Goal: Information Seeking & Learning: Check status

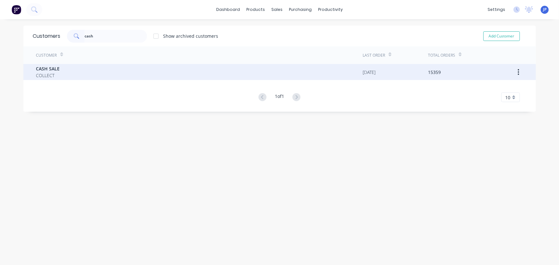
type input "cash"
click at [56, 72] on span "COLLECT" at bounding box center [48, 75] width 24 height 7
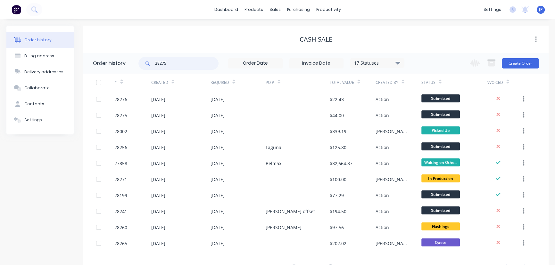
type input "28275"
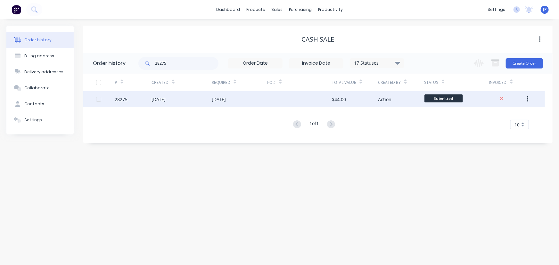
click at [166, 98] on div "[DATE]" at bounding box center [159, 99] width 14 height 7
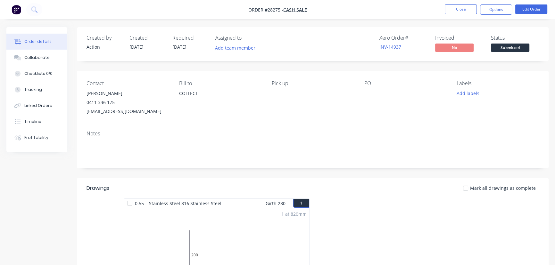
drag, startPoint x: 126, startPoint y: 93, endPoint x: 86, endPoint y: 96, distance: 40.2
click at [86, 96] on div "Contact [PERSON_NAME] 0411 336 175 [EMAIL_ADDRESS][DOMAIN_NAME] [PERSON_NAME] t…" at bounding box center [313, 98] width 472 height 55
copy div "[PERSON_NAME]"
click at [484, 13] on button "Options" at bounding box center [496, 9] width 32 height 10
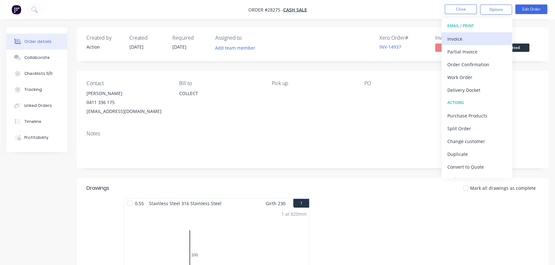
click at [466, 36] on div "Invoice" at bounding box center [477, 38] width 59 height 9
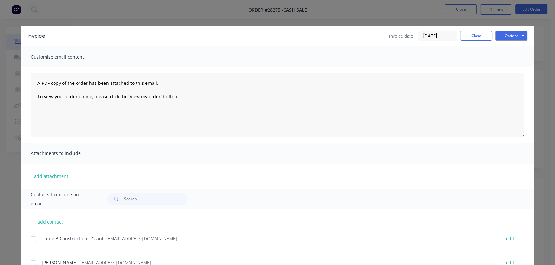
click at [436, 39] on input "[DATE]" at bounding box center [438, 36] width 38 height 10
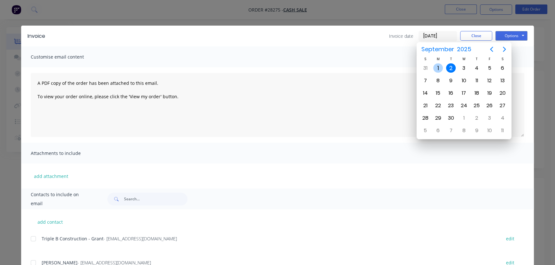
click at [439, 70] on div "1" at bounding box center [438, 68] width 10 height 10
type input "[DATE]"
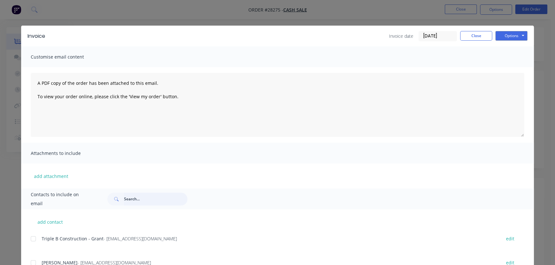
click at [128, 201] on input "text" at bounding box center [155, 199] width 63 height 13
paste input "[PERSON_NAME]"
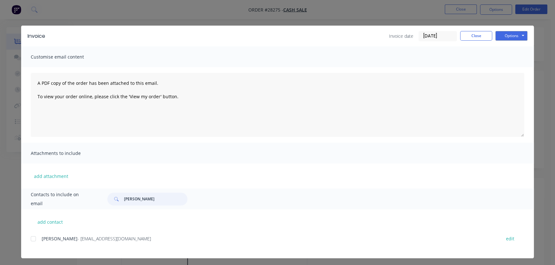
type input "[PERSON_NAME]"
drag, startPoint x: 120, startPoint y: 240, endPoint x: 29, endPoint y: 245, distance: 90.6
click at [31, 243] on div "[PERSON_NAME] - [EMAIL_ADDRESS][DOMAIN_NAME] edit" at bounding box center [282, 239] width 503 height 9
copy div "[PERSON_NAME] - [EMAIL_ADDRESS][DOMAIN_NAME]"
click at [507, 39] on button "Options" at bounding box center [512, 36] width 32 height 10
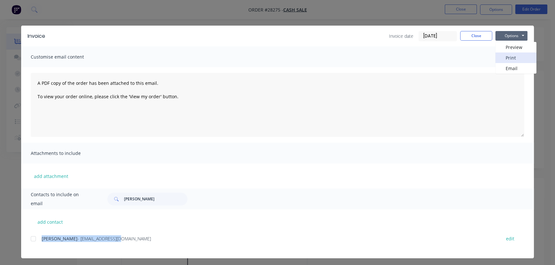
click at [503, 55] on button "Print" at bounding box center [516, 58] width 41 height 11
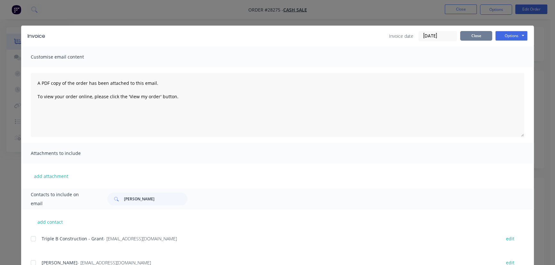
click at [475, 35] on button "Close" at bounding box center [476, 36] width 32 height 10
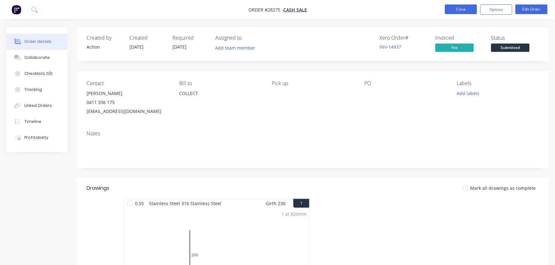
click at [452, 9] on button "Close" at bounding box center [461, 9] width 32 height 10
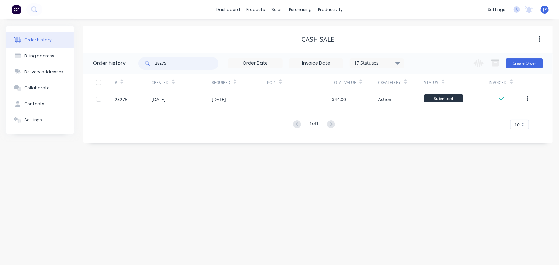
drag, startPoint x: 169, startPoint y: 64, endPoint x: 150, endPoint y: 64, distance: 19.6
click at [150, 64] on div "28275" at bounding box center [179, 63] width 80 height 13
type input "28002"
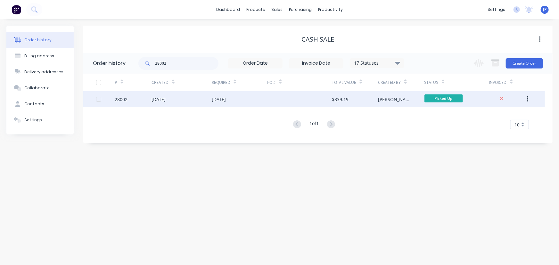
click at [156, 99] on div "[DATE]" at bounding box center [159, 99] width 14 height 7
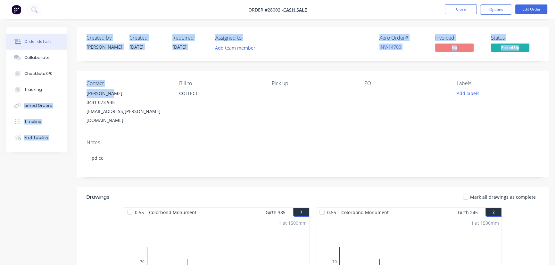
drag, startPoint x: 112, startPoint y: 93, endPoint x: 75, endPoint y: 94, distance: 36.9
click at [124, 95] on div "[PERSON_NAME]" at bounding box center [128, 93] width 82 height 9
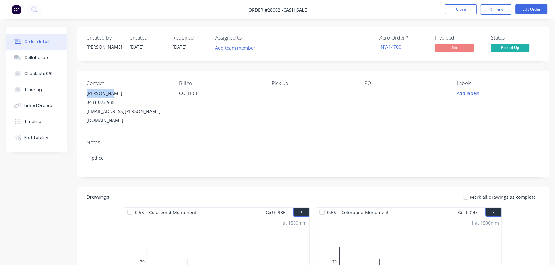
drag, startPoint x: 112, startPoint y: 92, endPoint x: 84, endPoint y: 94, distance: 27.3
click at [84, 94] on div "Contact [PERSON_NAME] [PHONE_NUMBER] [EMAIL_ADDRESS][PERSON_NAME][DOMAIN_NAME] …" at bounding box center [313, 103] width 472 height 64
copy div "[PERSON_NAME]"
click at [496, 10] on button "Options" at bounding box center [496, 9] width 32 height 10
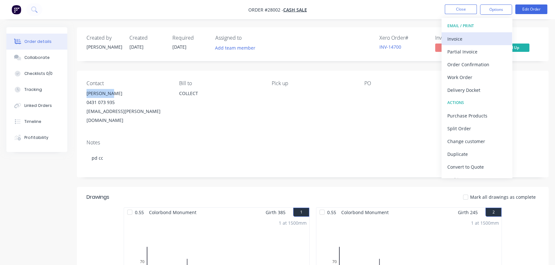
click at [461, 36] on div "Invoice" at bounding box center [477, 38] width 59 height 9
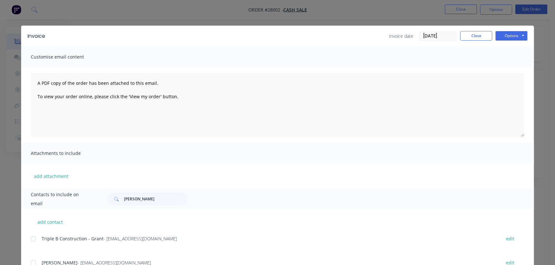
click at [450, 35] on input "[DATE]" at bounding box center [438, 36] width 38 height 10
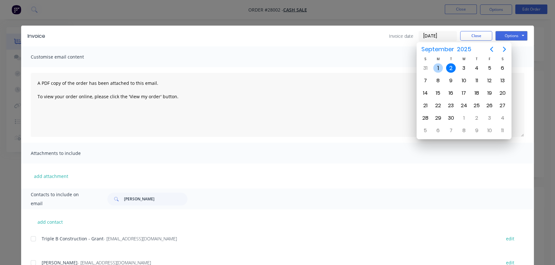
click at [439, 69] on div "1" at bounding box center [438, 68] width 10 height 10
type input "[DATE]"
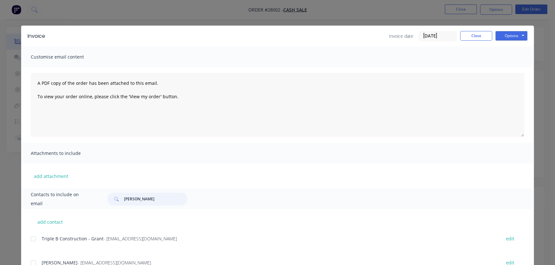
drag, startPoint x: 158, startPoint y: 200, endPoint x: 104, endPoint y: 202, distance: 54.2
click at [104, 202] on div "[PERSON_NAME]" at bounding box center [313, 199] width 424 height 13
paste input "[PERSON_NAME]"
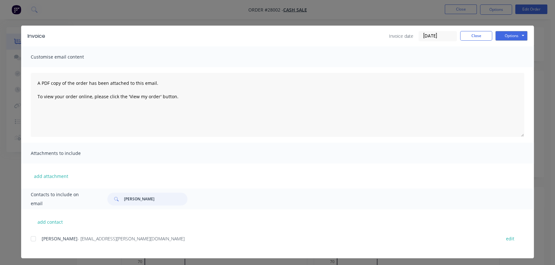
type input "[PERSON_NAME]"
drag, startPoint x: 124, startPoint y: 239, endPoint x: 53, endPoint y: 256, distance: 73.3
click at [53, 256] on div "[PERSON_NAME] - [EMAIL_ADDRESS][PERSON_NAME][DOMAIN_NAME] edit" at bounding box center [282, 247] width 503 height 24
copy div "[PERSON_NAME] - [EMAIL_ADDRESS][PERSON_NAME][DOMAIN_NAME]"
click at [504, 32] on button "Options" at bounding box center [512, 36] width 32 height 10
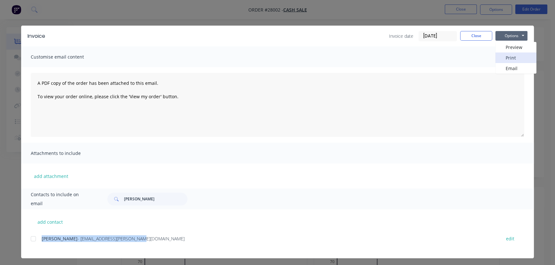
click at [507, 55] on button "Print" at bounding box center [516, 58] width 41 height 11
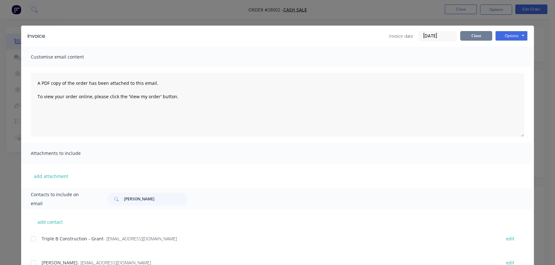
click at [475, 35] on button "Close" at bounding box center [476, 36] width 32 height 10
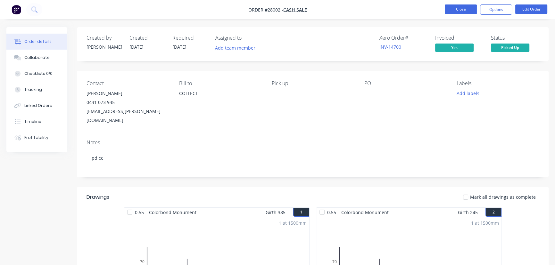
click at [454, 9] on button "Close" at bounding box center [461, 9] width 32 height 10
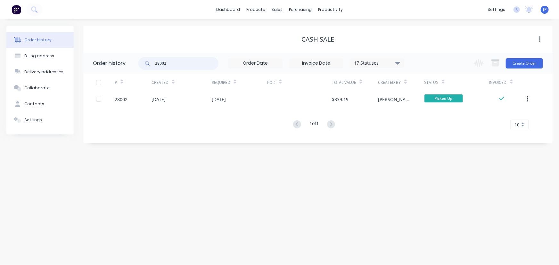
drag, startPoint x: 178, startPoint y: 62, endPoint x: 138, endPoint y: 67, distance: 41.1
click at [138, 67] on header "Order history 28002 17 Statuses Invoice Status Invoiced Not Invoiced Partial Or…" at bounding box center [318, 63] width 470 height 21
type input "28022"
click at [399, 63] on icon at bounding box center [398, 63] width 5 height 3
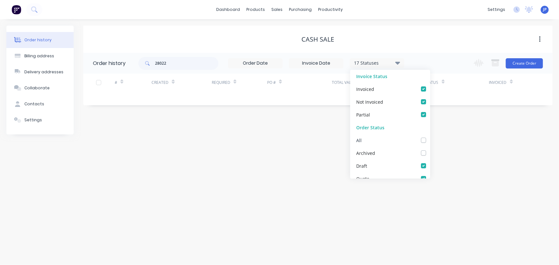
click at [430, 137] on label at bounding box center [430, 137] width 0 height 0
click at [430, 140] on input "checkbox" at bounding box center [432, 140] width 5 height 6
checkbox input "true"
click at [170, 63] on input "28022" at bounding box center [186, 63] width 63 height 13
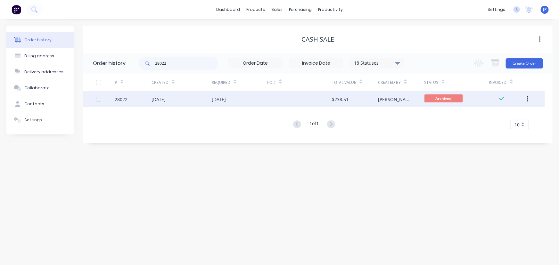
click at [166, 100] on div "[DATE]" at bounding box center [159, 99] width 14 height 7
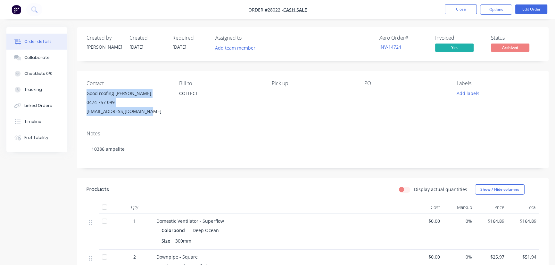
drag, startPoint x: 148, startPoint y: 112, endPoint x: 81, endPoint y: 96, distance: 69.1
click at [81, 96] on div "Contact Good roofing [PERSON_NAME] 0474 757 099 [EMAIL_ADDRESS][DOMAIN_NAME] [P…" at bounding box center [313, 98] width 472 height 55
copy div "Good roofing [PERSON_NAME] 0474 757 099 [EMAIL_ADDRESS][DOMAIN_NAME]"
click at [455, 10] on button "Close" at bounding box center [461, 9] width 32 height 10
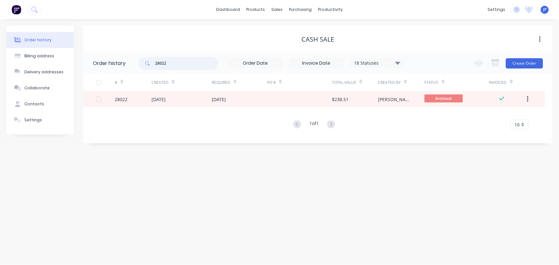
drag, startPoint x: 175, startPoint y: 61, endPoint x: 134, endPoint y: 65, distance: 41.6
click at [134, 65] on header "Order history 28022 18 Statuses Invoice Status Invoiced Not Invoiced Partial Or…" at bounding box center [318, 63] width 470 height 21
type input "cash sale"
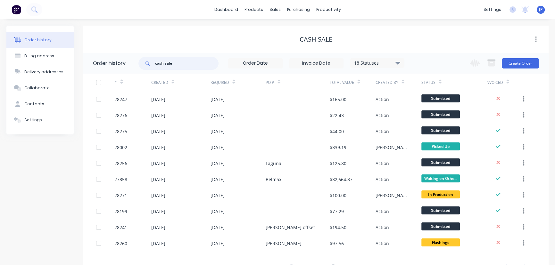
drag, startPoint x: 176, startPoint y: 62, endPoint x: 141, endPoint y: 68, distance: 34.7
click at [141, 68] on div "cash sale" at bounding box center [179, 63] width 80 height 13
type input "240.25"
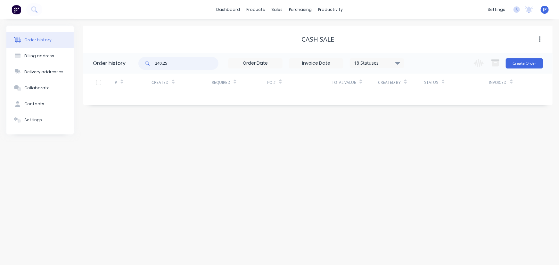
drag, startPoint x: 177, startPoint y: 64, endPoint x: 139, endPoint y: 67, distance: 38.6
click at [140, 69] on div "240.25" at bounding box center [179, 63] width 80 height 13
type input "28247"
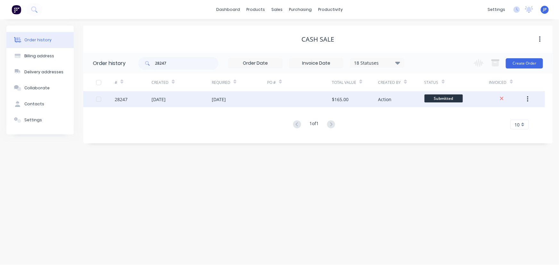
click at [165, 99] on div "[DATE]" at bounding box center [159, 99] width 14 height 7
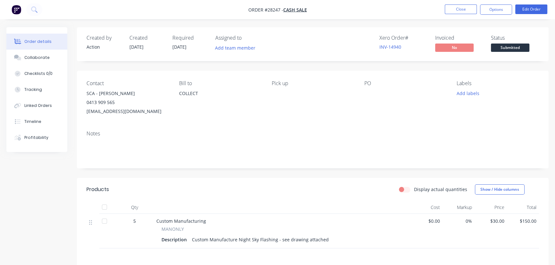
drag, startPoint x: 133, startPoint y: 93, endPoint x: 81, endPoint y: 96, distance: 51.7
click at [81, 96] on div "Contact SCA - [PERSON_NAME] 0413 909 565 [EMAIL_ADDRESS][DOMAIN_NAME] Bill to C…" at bounding box center [313, 98] width 472 height 55
copy div "SCA - [PERSON_NAME]"
click at [496, 9] on button "Options" at bounding box center [496, 9] width 32 height 10
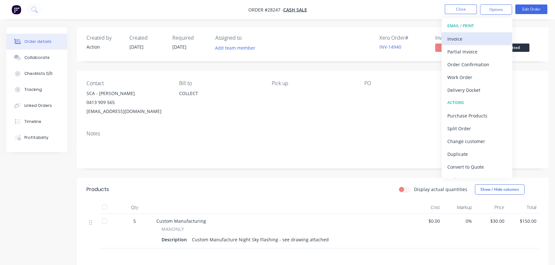
click at [460, 38] on div "Invoice" at bounding box center [477, 38] width 59 height 9
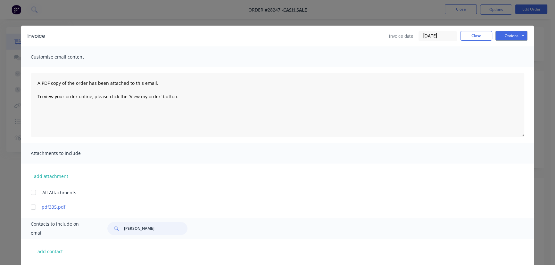
drag, startPoint x: 142, startPoint y: 230, endPoint x: 116, endPoint y: 229, distance: 26.3
click at [116, 229] on div "[PERSON_NAME]" at bounding box center [147, 229] width 80 height 13
paste input "SCA - [PERSON_NAME]"
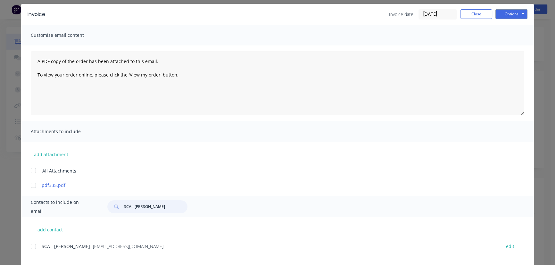
scroll to position [32, 0]
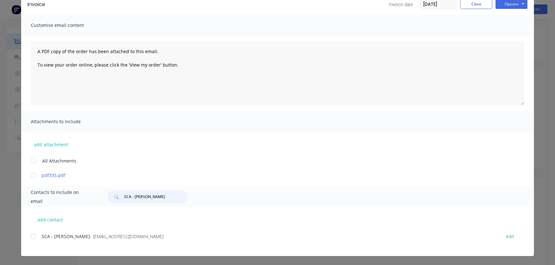
type input "SCA - [PERSON_NAME]"
drag, startPoint x: 124, startPoint y: 241, endPoint x: 32, endPoint y: 241, distance: 92.0
click at [32, 241] on div "SCA - [PERSON_NAME] - [EMAIL_ADDRESS][DOMAIN_NAME] edit" at bounding box center [282, 240] width 503 height 16
copy div "SCA - [PERSON_NAME] - [EMAIL_ADDRESS][DOMAIN_NAME]"
click at [507, 7] on button "Options" at bounding box center [512, 4] width 32 height 10
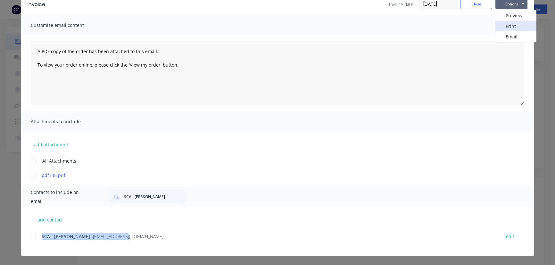
click at [503, 24] on button "Print" at bounding box center [516, 26] width 41 height 11
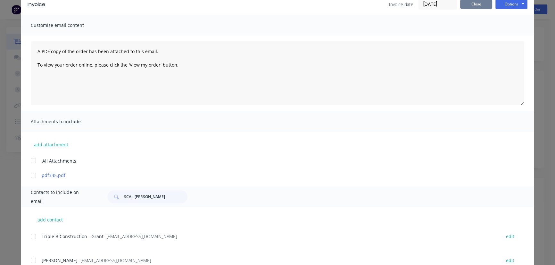
click at [460, 4] on button "Close" at bounding box center [476, 4] width 32 height 10
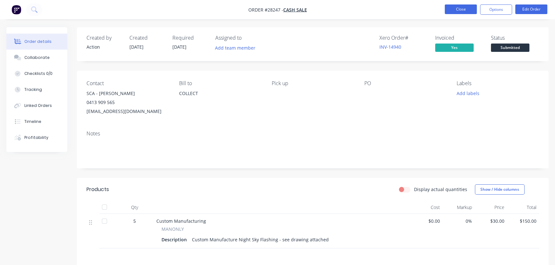
click at [458, 10] on button "Close" at bounding box center [461, 9] width 32 height 10
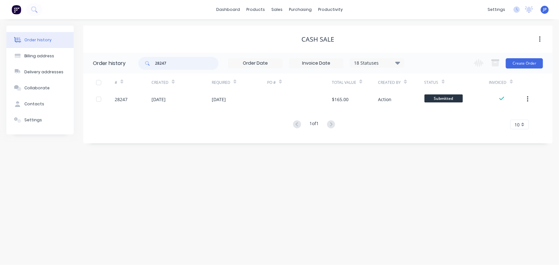
drag, startPoint x: 171, startPoint y: 65, endPoint x: 130, endPoint y: 68, distance: 41.8
click at [130, 68] on header "Order history 28247 18 Statuses Invoice Status Invoiced Not Invoiced Partial Or…" at bounding box center [318, 63] width 470 height 21
type input "28276"
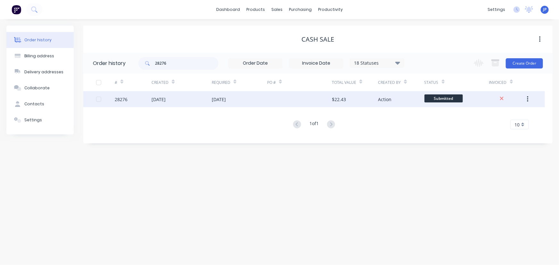
click at [180, 100] on div "[DATE]" at bounding box center [182, 99] width 60 height 16
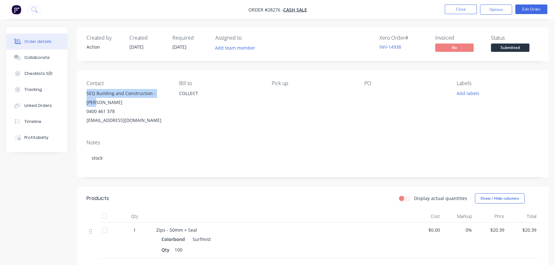
drag, startPoint x: 167, startPoint y: 93, endPoint x: 83, endPoint y: 96, distance: 83.7
click at [83, 96] on div "Contact SEQ Building and Construction - Tarn Miller 0400 461 378 tarn@seqbuildi…" at bounding box center [313, 103] width 472 height 64
copy div "SEQ Building and Construction - Tarn"
click at [488, 4] on button "Options" at bounding box center [496, 9] width 32 height 10
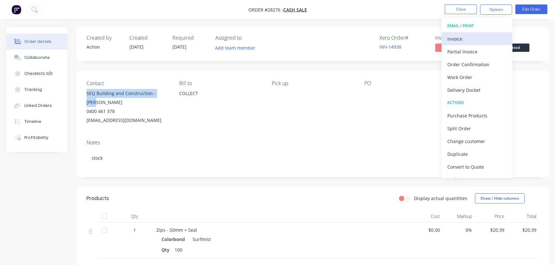
click at [462, 37] on div "Invoice" at bounding box center [477, 38] width 59 height 9
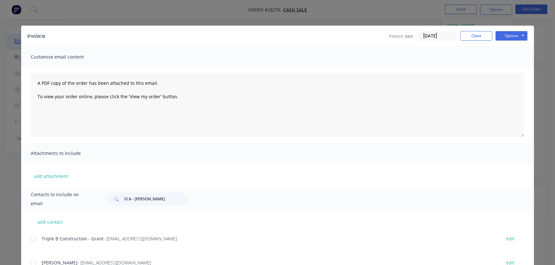
click at [446, 37] on input "02/09/25" at bounding box center [438, 36] width 38 height 10
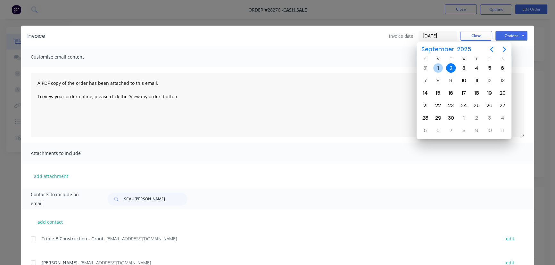
click at [436, 66] on div "1" at bounding box center [438, 68] width 10 height 10
type input "01/09/25"
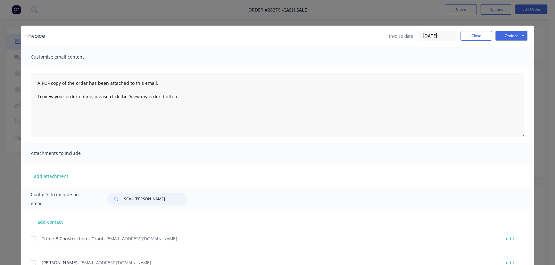
drag, startPoint x: 163, startPoint y: 203, endPoint x: 120, endPoint y: 203, distance: 43.0
click at [120, 203] on div "SCA - Jonathan Childs" at bounding box center [147, 199] width 80 height 13
paste input "EQ Building and Construction - Tarn"
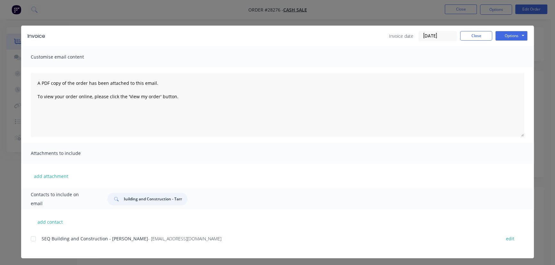
type input "SEQ Building and Construction - Tarn"
drag, startPoint x: 222, startPoint y: 240, endPoint x: 31, endPoint y: 246, distance: 190.5
click at [31, 246] on div "SEQ Building and Construction - Tarn Miller - tarn@seqbuildingandconstruction.c…" at bounding box center [282, 243] width 503 height 16
copy div "SEQ Building and Construction - Tarn Miller - tarn@seqbuildingandconstruction.c…"
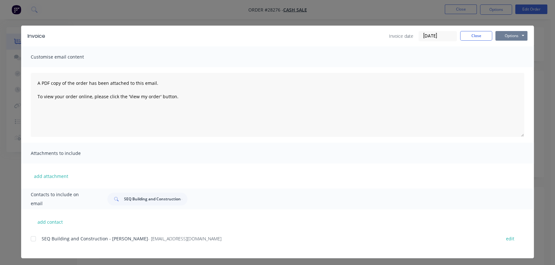
click at [505, 38] on button "Options" at bounding box center [512, 36] width 32 height 10
click at [505, 57] on button "Print" at bounding box center [516, 58] width 41 height 11
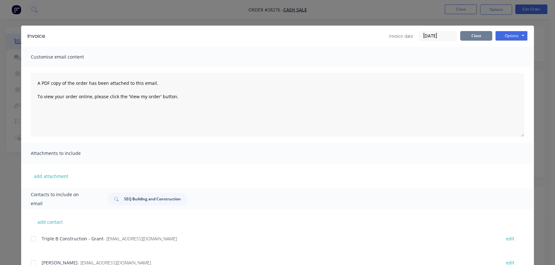
click at [463, 35] on button "Close" at bounding box center [476, 36] width 32 height 10
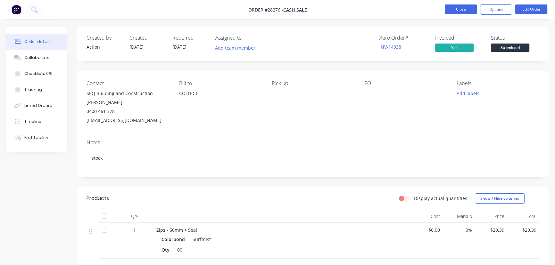
click at [459, 10] on button "Close" at bounding box center [461, 9] width 32 height 10
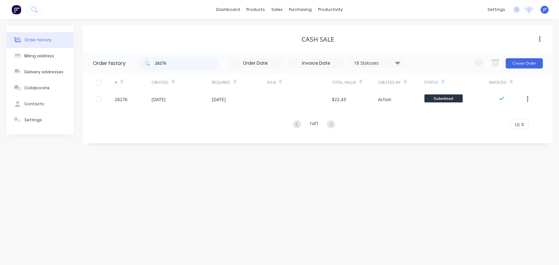
drag, startPoint x: 189, startPoint y: 70, endPoint x: 159, endPoint y: 71, distance: 29.2
click at [159, 71] on div "28276 18 Statuses Invoice Status Invoiced Not Invoiced Partial Order Status All…" at bounding box center [272, 63] width 266 height 21
click at [166, 68] on input "28276" at bounding box center [186, 63] width 63 height 13
drag, startPoint x: 168, startPoint y: 65, endPoint x: 145, endPoint y: 63, distance: 22.8
click at [145, 63] on div "28276" at bounding box center [179, 63] width 80 height 13
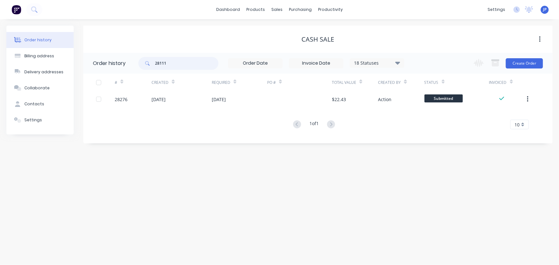
type input "28111"
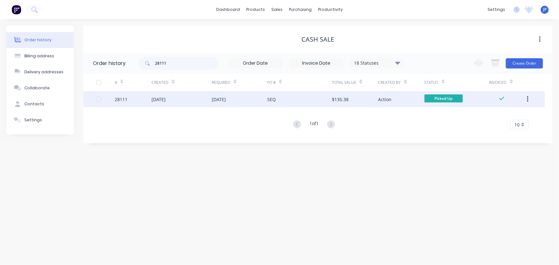
click at [157, 103] on div "[DATE]" at bounding box center [182, 99] width 60 height 16
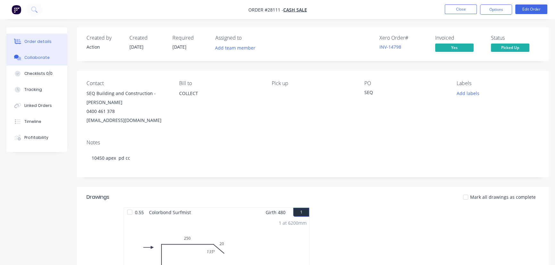
click at [50, 60] on button "Collaborate" at bounding box center [36, 58] width 61 height 16
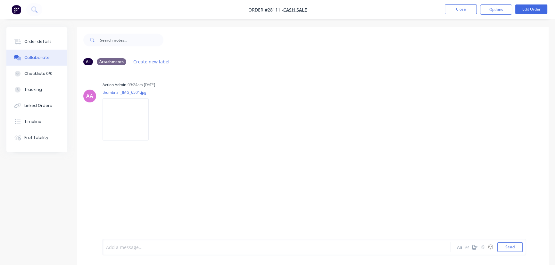
click at [129, 247] on div at bounding box center [262, 247] width 312 height 7
click at [503, 250] on button "Send" at bounding box center [510, 248] width 25 height 10
click at [457, 13] on button "Close" at bounding box center [461, 9] width 32 height 10
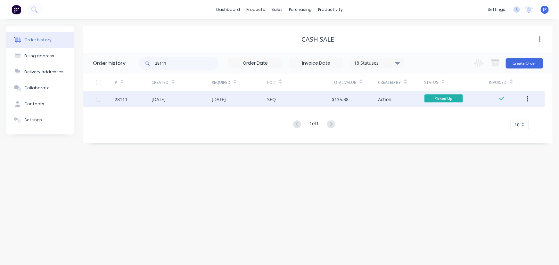
click at [530, 99] on button "button" at bounding box center [528, 100] width 15 height 12
click at [503, 113] on div "Archive" at bounding box center [505, 116] width 49 height 9
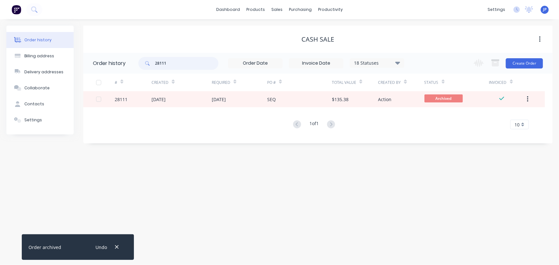
drag, startPoint x: 177, startPoint y: 67, endPoint x: 151, endPoint y: 68, distance: 25.7
click at [151, 68] on div "28111" at bounding box center [179, 63] width 80 height 13
type input "27959"
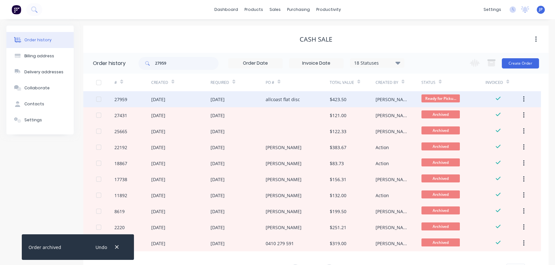
click at [225, 97] on div "27 Aug 2025" at bounding box center [218, 99] width 14 height 7
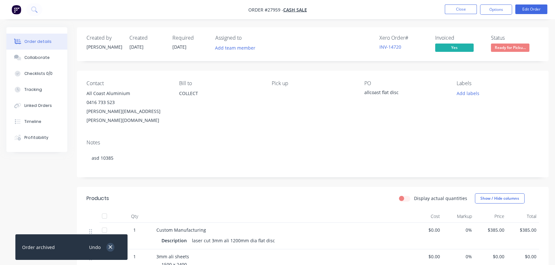
click at [108, 247] on icon "button" at bounding box center [110, 248] width 4 height 6
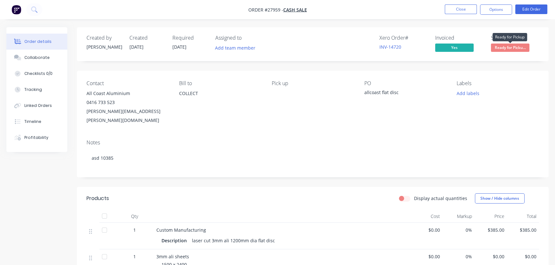
click at [500, 49] on span "Ready for Picku..." at bounding box center [510, 48] width 38 height 8
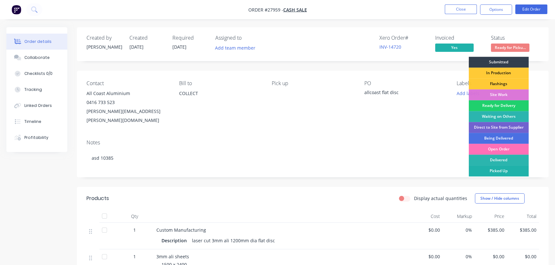
click at [491, 171] on div "Picked Up" at bounding box center [499, 171] width 60 height 11
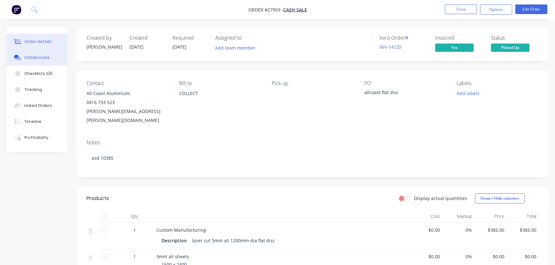
click at [42, 58] on div "Collaborate" at bounding box center [36, 58] width 25 height 6
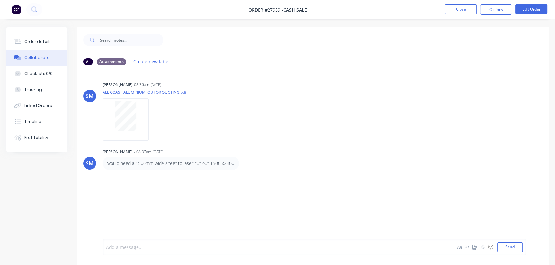
click at [115, 248] on div at bounding box center [262, 247] width 312 height 7
click at [507, 246] on button "Send" at bounding box center [510, 248] width 25 height 10
click at [463, 7] on button "Close" at bounding box center [461, 9] width 32 height 10
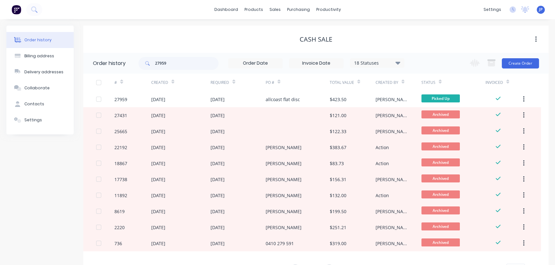
click at [523, 99] on button "button" at bounding box center [524, 100] width 15 height 12
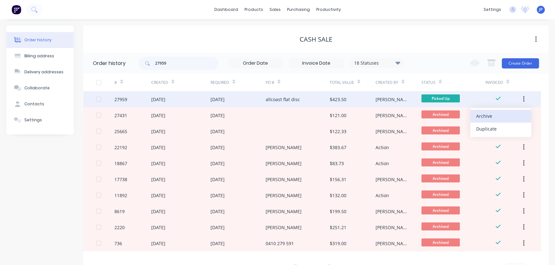
click at [496, 114] on div "Archive" at bounding box center [500, 116] width 49 height 9
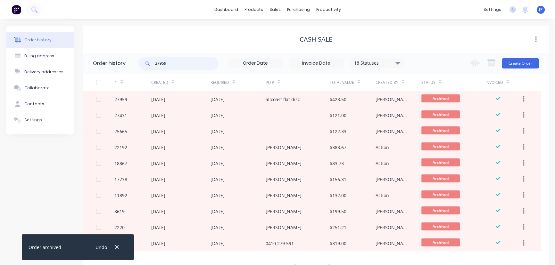
drag, startPoint x: 174, startPoint y: 67, endPoint x: 148, endPoint y: 70, distance: 26.4
click at [148, 70] on div "27959 18 Statuses Invoice Status Invoiced Not Invoiced Partial Order Status All…" at bounding box center [272, 63] width 266 height 21
type input "28208"
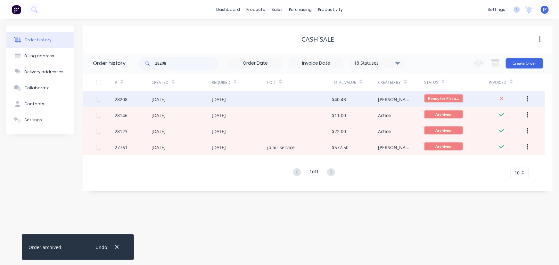
click at [166, 100] on div "[DATE]" at bounding box center [159, 99] width 14 height 7
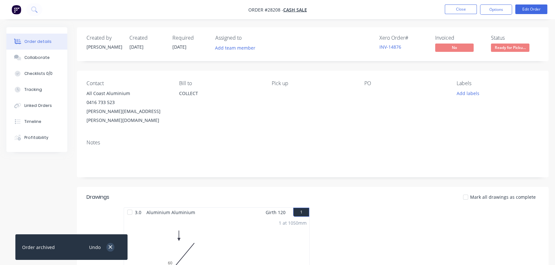
click at [112, 249] on icon "button" at bounding box center [111, 248] width 4 height 4
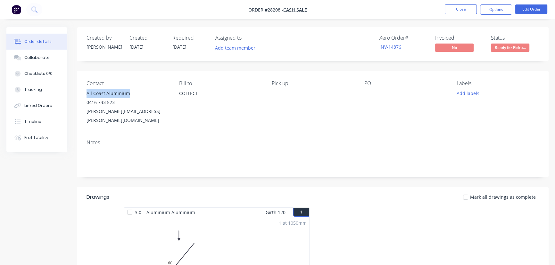
drag, startPoint x: 132, startPoint y: 93, endPoint x: 78, endPoint y: 96, distance: 53.6
click at [78, 96] on div "Contact All Coast Aluminium 0416 733 523 anne.fuller@allcoastaluminium.com.au B…" at bounding box center [313, 103] width 472 height 64
copy div "All Coast Aluminium"
click at [492, 12] on button "Options" at bounding box center [496, 9] width 32 height 10
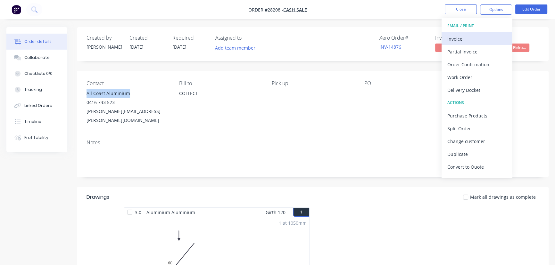
click at [451, 38] on div "Invoice" at bounding box center [477, 38] width 59 height 9
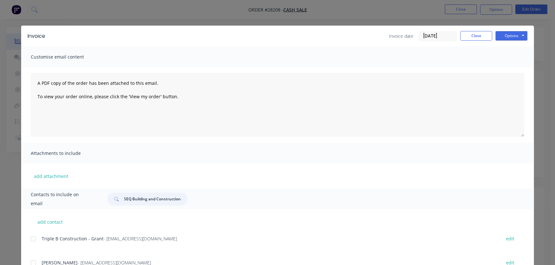
drag, startPoint x: 181, startPoint y: 199, endPoint x: 113, endPoint y: 207, distance: 68.1
click at [113, 207] on div "Contacts to include on email SEQ Building and Construction - Tarn" at bounding box center [277, 199] width 513 height 21
paste input "All Coast Aluminium"
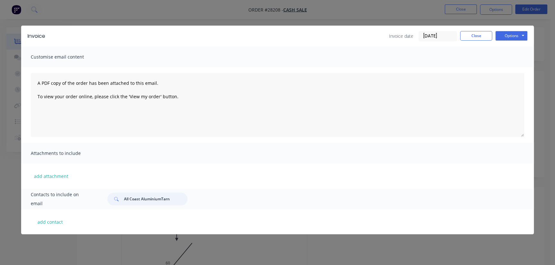
drag, startPoint x: 161, startPoint y: 199, endPoint x: 173, endPoint y: 199, distance: 11.9
click at [173, 199] on input "All Coast AluminiumTarn" at bounding box center [155, 199] width 63 height 13
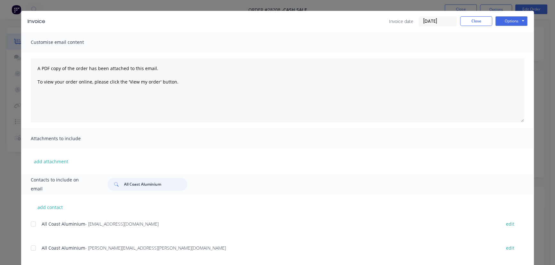
scroll to position [26, 0]
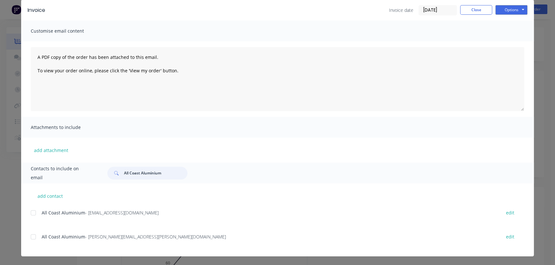
type input "All Coast Aluminium"
drag, startPoint x: 169, startPoint y: 238, endPoint x: 41, endPoint y: 247, distance: 128.3
click at [41, 247] on div "All Coast Aluminium - anne.fuller@allcoastaluminium.com.au edit" at bounding box center [282, 241] width 503 height 16
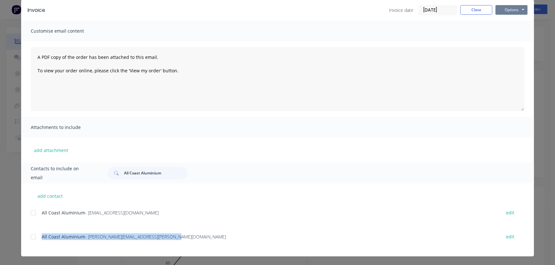
click at [511, 7] on button "Options" at bounding box center [512, 10] width 32 height 10
click at [504, 29] on button "Print" at bounding box center [516, 32] width 41 height 11
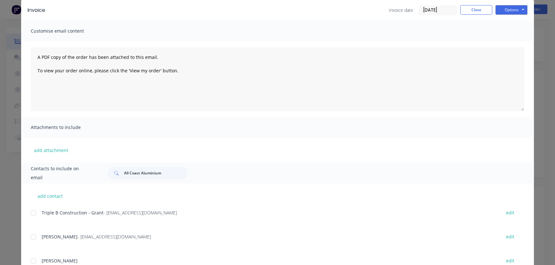
scroll to position [0, 0]
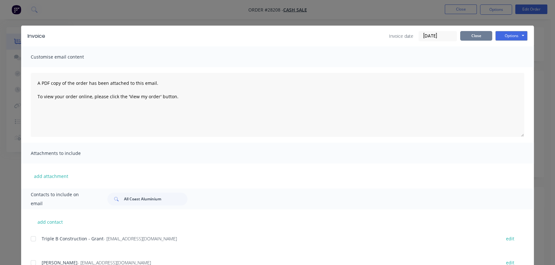
click at [467, 34] on button "Close" at bounding box center [476, 36] width 32 height 10
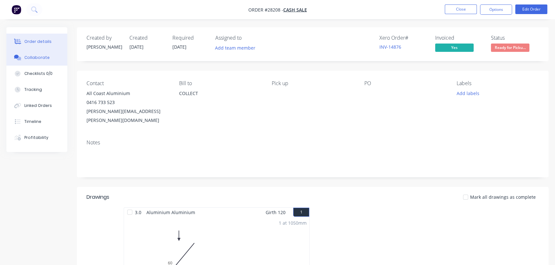
click at [36, 59] on div "Collaborate" at bounding box center [36, 58] width 25 height 6
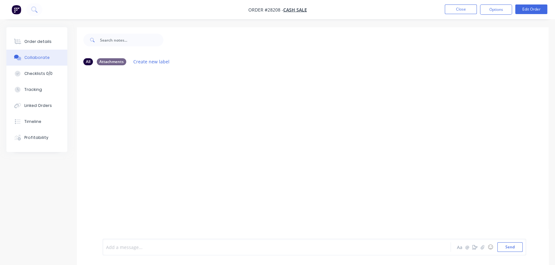
click at [118, 248] on div at bounding box center [262, 247] width 312 height 7
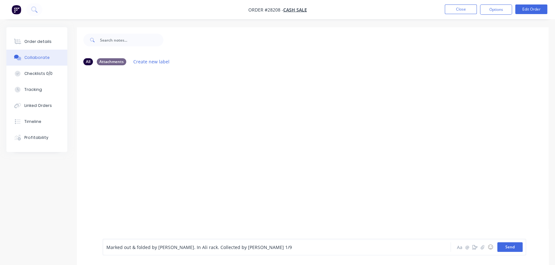
click at [505, 249] on button "Send" at bounding box center [510, 248] width 25 height 10
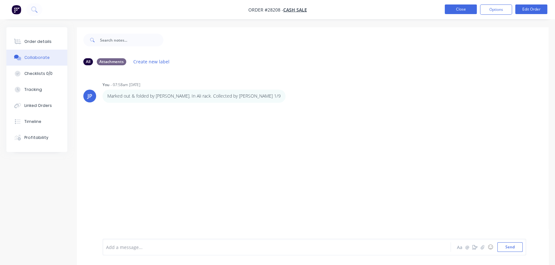
click at [463, 8] on button "Close" at bounding box center [461, 9] width 32 height 10
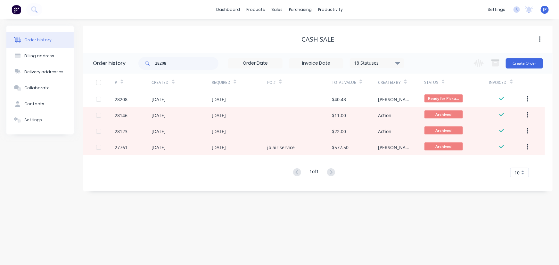
click at [527, 97] on icon "button" at bounding box center [528, 99] width 2 height 7
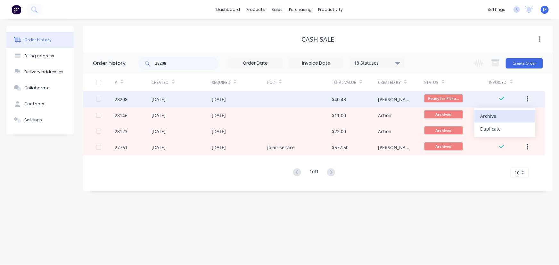
click at [500, 114] on div "Archive" at bounding box center [505, 116] width 49 height 9
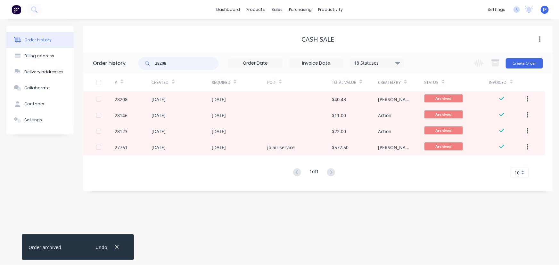
drag, startPoint x: 169, startPoint y: 63, endPoint x: 151, endPoint y: 66, distance: 18.5
click at [151, 66] on div "28208" at bounding box center [179, 63] width 80 height 13
type input "27766"
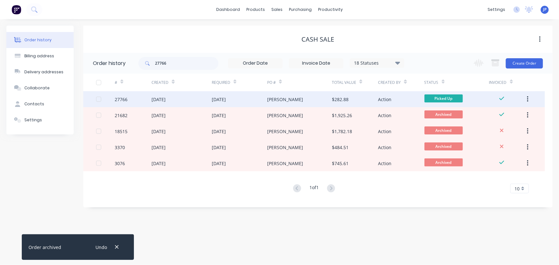
click at [226, 100] on div "[DATE]" at bounding box center [219, 99] width 14 height 7
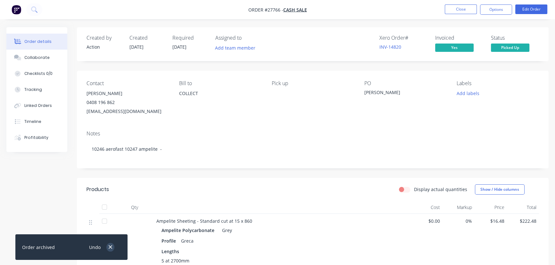
click at [111, 248] on icon "button" at bounding box center [111, 248] width 4 height 4
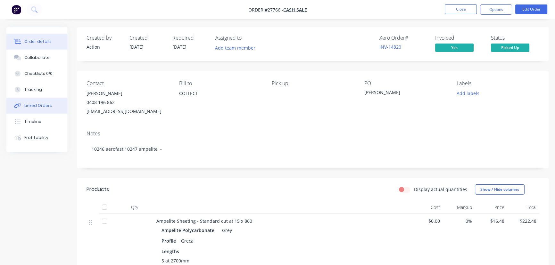
drag, startPoint x: 42, startPoint y: 58, endPoint x: 58, endPoint y: 105, distance: 50.3
click at [42, 58] on div "Collaborate" at bounding box center [36, 58] width 25 height 6
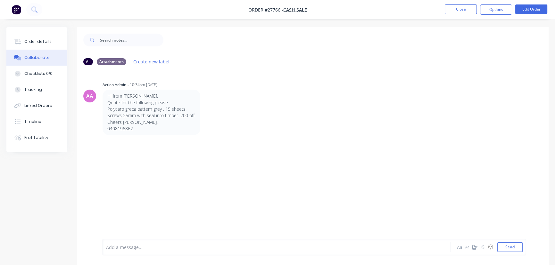
click at [117, 251] on div "Add a message..." at bounding box center [262, 248] width 313 height 10
click at [507, 248] on button "Send" at bounding box center [510, 248] width 25 height 10
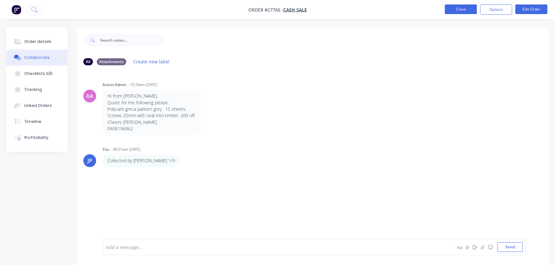
click at [462, 10] on button "Close" at bounding box center [461, 9] width 32 height 10
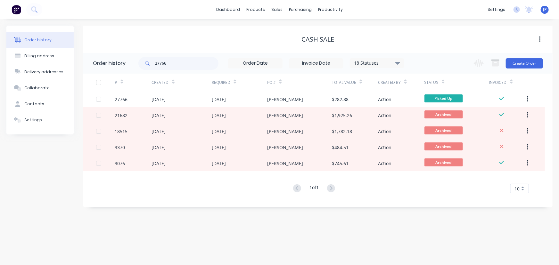
click at [526, 97] on button "button" at bounding box center [528, 100] width 15 height 12
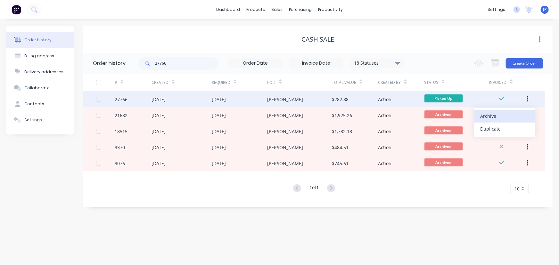
click at [501, 114] on div "Archive" at bounding box center [505, 116] width 49 height 9
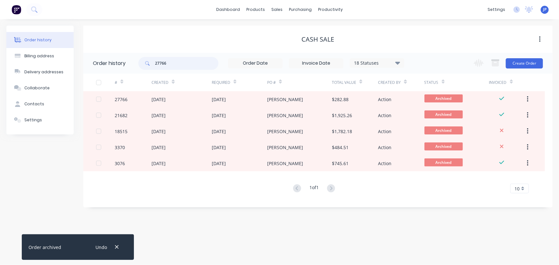
drag, startPoint x: 173, startPoint y: 62, endPoint x: 147, endPoint y: 67, distance: 27.1
click at [147, 67] on div "27766" at bounding box center [179, 63] width 80 height 13
type input "28170"
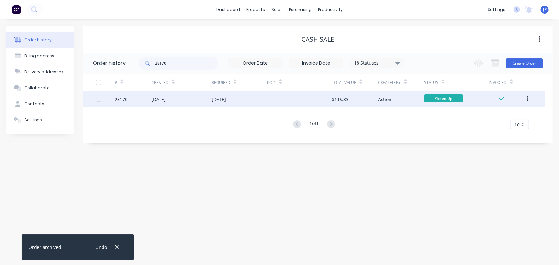
click at [166, 97] on div "27 Aug 2025" at bounding box center [159, 99] width 14 height 7
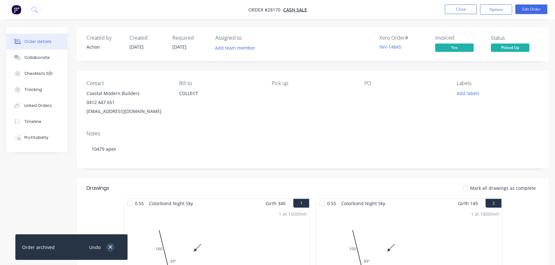
click at [108, 248] on button "button" at bounding box center [110, 247] width 8 height 9
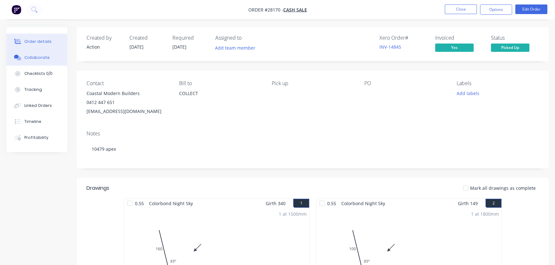
click at [52, 57] on button "Collaborate" at bounding box center [36, 58] width 61 height 16
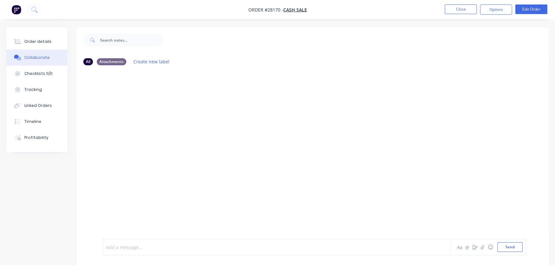
click at [120, 248] on div at bounding box center [262, 247] width 312 height 7
click at [506, 248] on button "Send" at bounding box center [510, 248] width 25 height 10
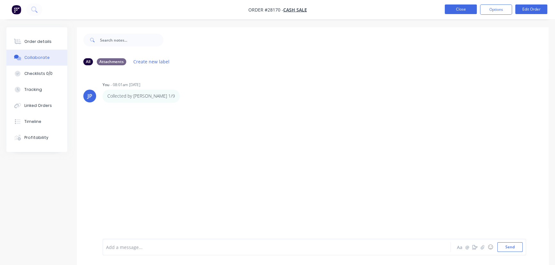
click at [459, 9] on button "Close" at bounding box center [461, 9] width 32 height 10
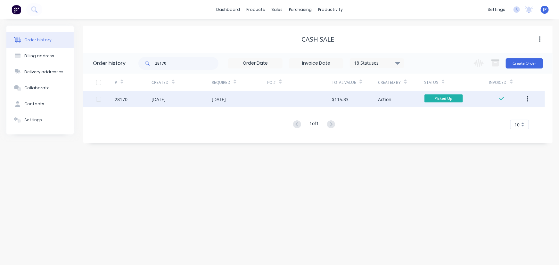
click at [527, 99] on icon "button" at bounding box center [528, 99] width 2 height 7
click at [499, 115] on div "Archive" at bounding box center [505, 116] width 49 height 9
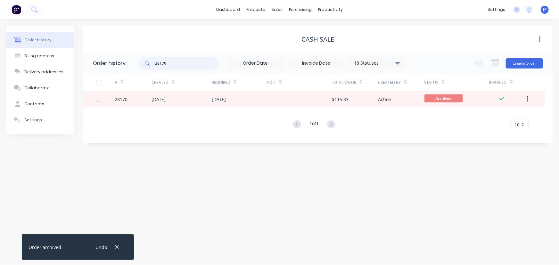
drag, startPoint x: 169, startPoint y: 67, endPoint x: 154, endPoint y: 67, distance: 14.8
click at [154, 67] on div "28170" at bounding box center [179, 63] width 80 height 13
type input "28140"
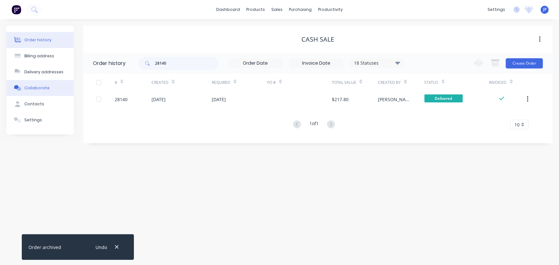
click at [49, 88] on button "Collaborate" at bounding box center [39, 88] width 67 height 16
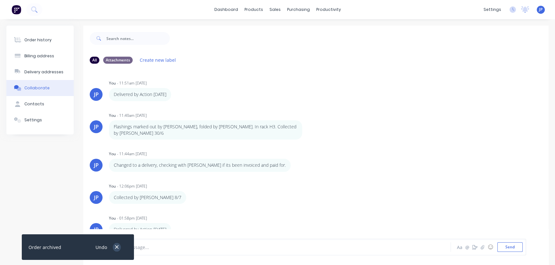
click at [115, 244] on button "button" at bounding box center [117, 247] width 8 height 9
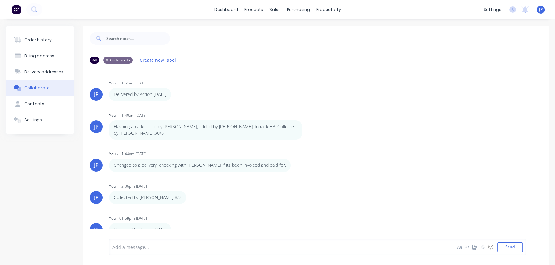
click at [123, 249] on div at bounding box center [266, 247] width 307 height 7
click at [500, 247] on button "Send" at bounding box center [510, 248] width 25 height 10
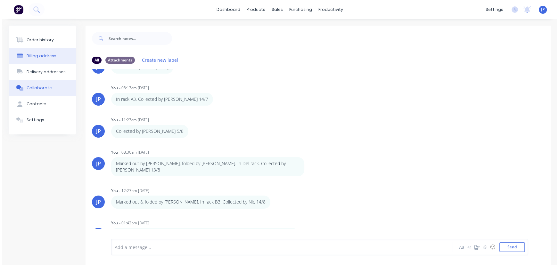
scroll to position [130, 0]
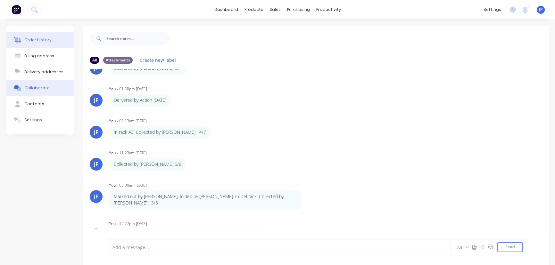
click at [46, 41] on div "Order history" at bounding box center [37, 40] width 27 height 6
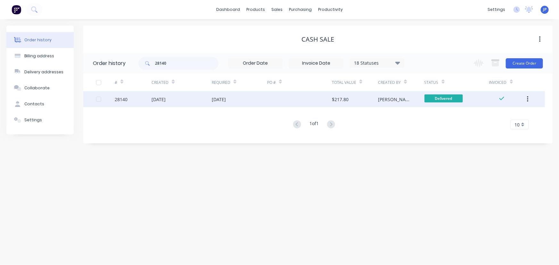
click at [530, 98] on button "button" at bounding box center [528, 100] width 15 height 12
click at [496, 117] on div "Archive" at bounding box center [505, 116] width 49 height 9
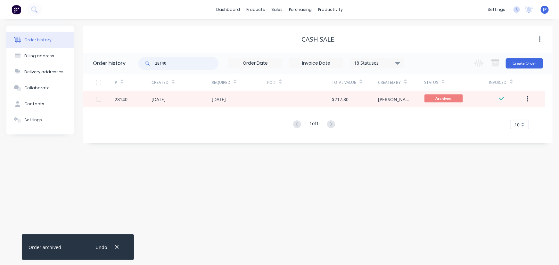
drag, startPoint x: 182, startPoint y: 66, endPoint x: 147, endPoint y: 69, distance: 35.7
click at [147, 69] on div "28140" at bounding box center [179, 63] width 80 height 13
type input "28085"
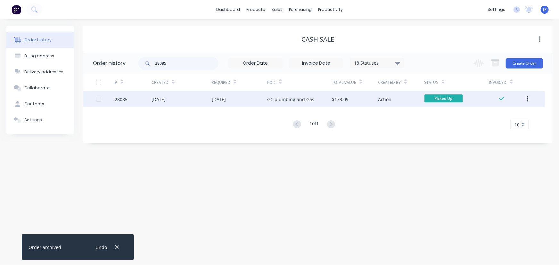
click at [180, 99] on div "25 Aug 2025" at bounding box center [182, 99] width 60 height 16
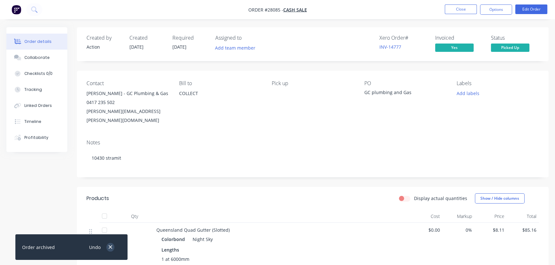
click at [111, 248] on icon "button" at bounding box center [110, 248] width 4 height 6
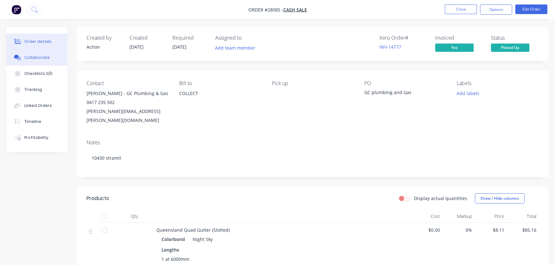
click at [41, 58] on div "Collaborate" at bounding box center [36, 58] width 25 height 6
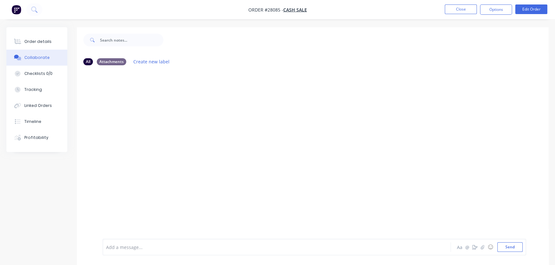
click at [119, 248] on div at bounding box center [262, 247] width 312 height 7
click at [512, 248] on button "Send" at bounding box center [510, 248] width 25 height 10
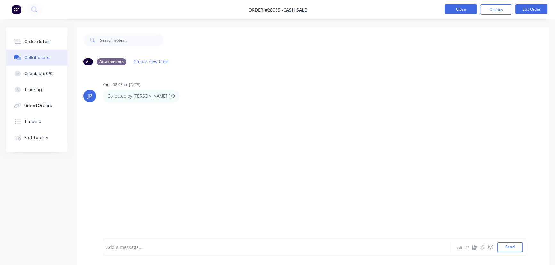
click at [461, 9] on button "Close" at bounding box center [461, 9] width 32 height 10
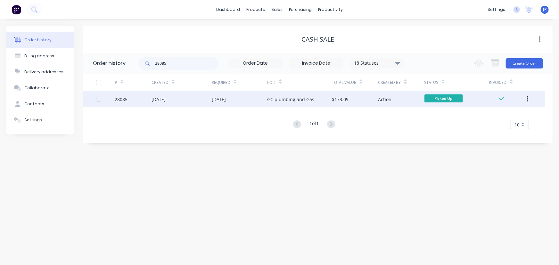
click at [528, 97] on icon "button" at bounding box center [527, 100] width 1 height 6
click at [528, 99] on icon "button" at bounding box center [527, 100] width 1 height 6
click at [496, 118] on div "Archive" at bounding box center [505, 116] width 49 height 9
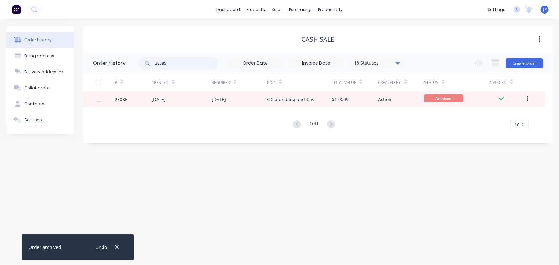
drag, startPoint x: 168, startPoint y: 63, endPoint x: 151, endPoint y: 66, distance: 16.7
click at [151, 66] on div "28085" at bounding box center [179, 63] width 80 height 13
type input "27880"
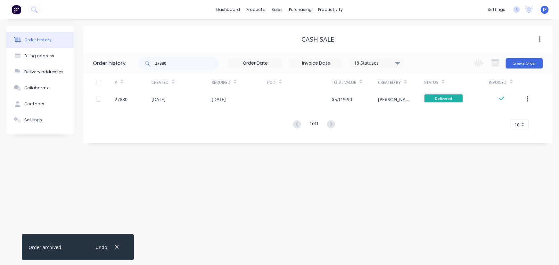
click at [156, 99] on div "25 Aug 2025" at bounding box center [159, 99] width 14 height 7
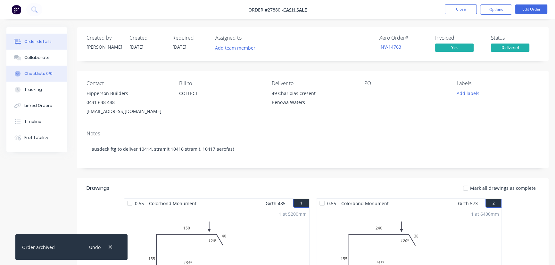
drag, startPoint x: 48, startPoint y: 56, endPoint x: 48, endPoint y: 81, distance: 24.7
click at [48, 58] on button "Collaborate" at bounding box center [36, 58] width 61 height 16
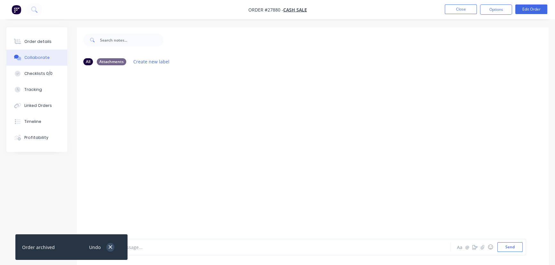
click at [112, 245] on icon "button" at bounding box center [110, 248] width 4 height 6
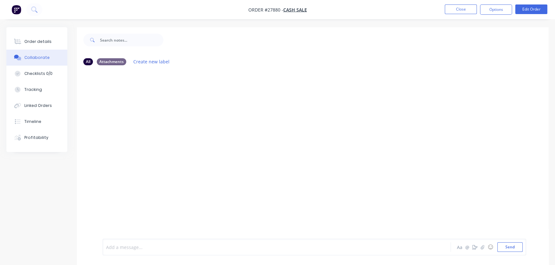
click at [120, 246] on div at bounding box center [262, 247] width 312 height 7
click at [508, 253] on div "Delivered by Action 1/9 Aa @ ☺ Send" at bounding box center [315, 247] width 424 height 17
click at [508, 248] on button "Send" at bounding box center [510, 248] width 25 height 10
click at [458, 8] on button "Close" at bounding box center [461, 9] width 32 height 10
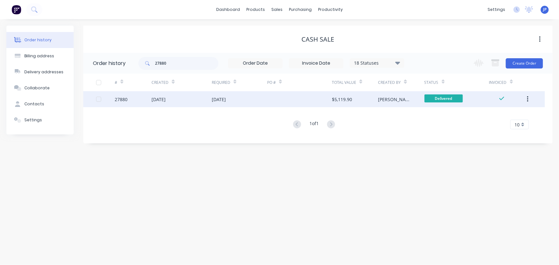
drag, startPoint x: 529, startPoint y: 100, endPoint x: 521, endPoint y: 107, distance: 10.2
click at [528, 100] on icon "button" at bounding box center [528, 99] width 2 height 7
click at [510, 115] on div "Archive" at bounding box center [505, 116] width 49 height 9
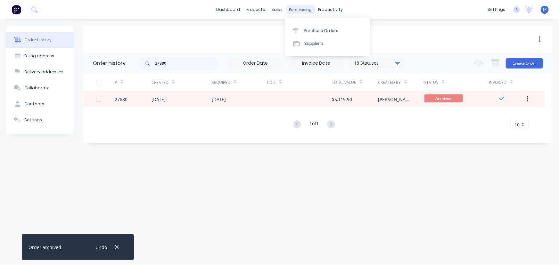
click at [298, 9] on div "purchasing" at bounding box center [300, 10] width 29 height 10
click at [312, 29] on div "Purchase Orders" at bounding box center [322, 31] width 34 height 6
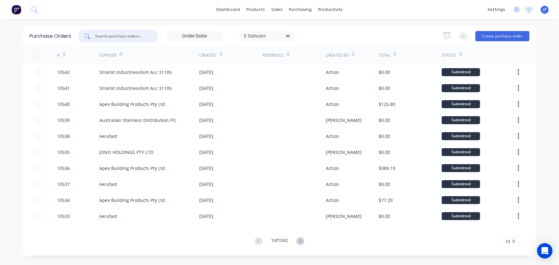
click at [114, 37] on input "text" at bounding box center [121, 36] width 53 height 6
type input "10465"
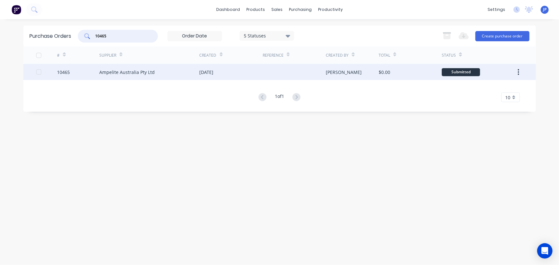
click at [148, 72] on div "Ampelite Australia Pty Ltd" at bounding box center [126, 72] width 55 height 7
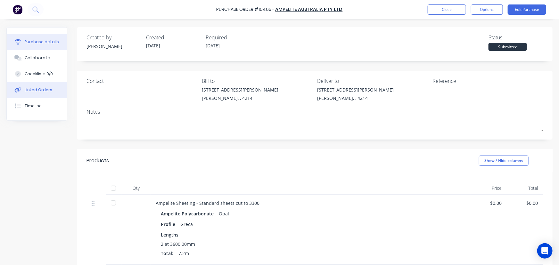
click at [50, 89] on div "Linked Orders" at bounding box center [39, 90] width 28 height 6
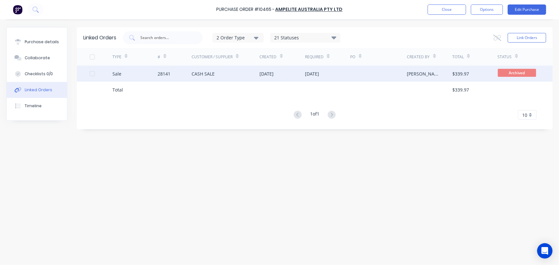
click at [154, 73] on div "Sale" at bounding box center [136, 74] width 46 height 16
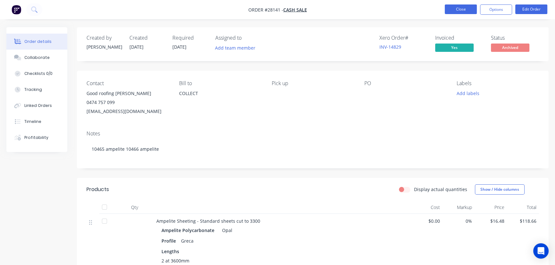
click at [450, 10] on button "Close" at bounding box center [461, 9] width 32 height 10
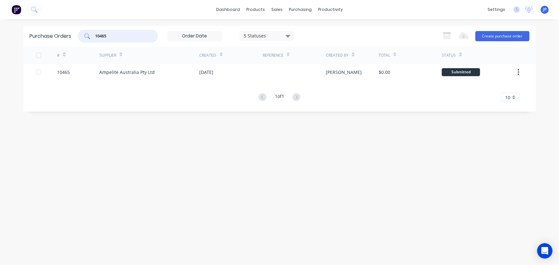
drag, startPoint x: 116, startPoint y: 37, endPoint x: 81, endPoint y: 32, distance: 35.2
click at [81, 32] on div "10465" at bounding box center [118, 36] width 80 height 13
type input "10466"
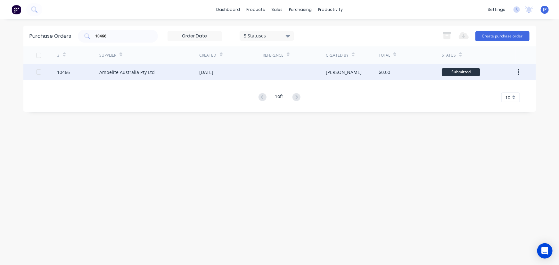
click at [111, 69] on div "Ampelite Australia Pty Ltd" at bounding box center [126, 72] width 55 height 7
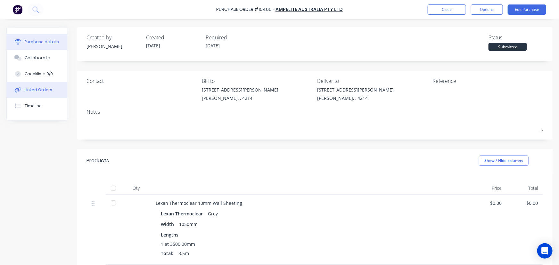
click at [58, 89] on button "Linked Orders" at bounding box center [37, 90] width 60 height 16
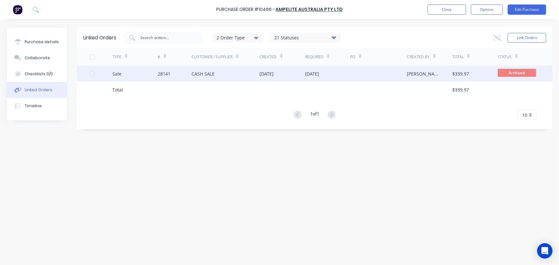
click at [115, 74] on div "Sale" at bounding box center [117, 74] width 9 height 7
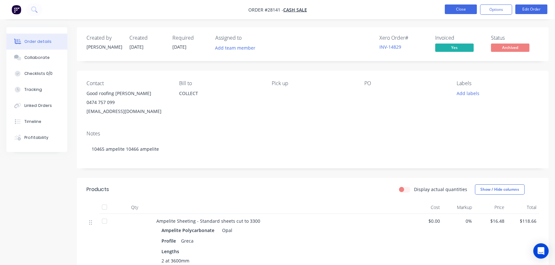
click at [459, 8] on button "Close" at bounding box center [461, 9] width 32 height 10
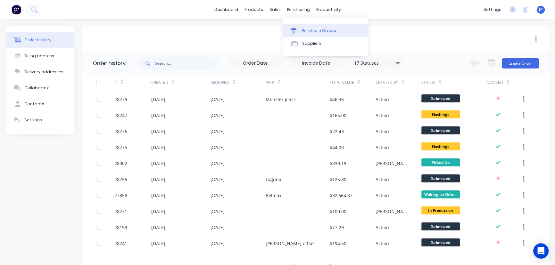
click at [310, 31] on div "Purchase Orders" at bounding box center [319, 31] width 34 height 6
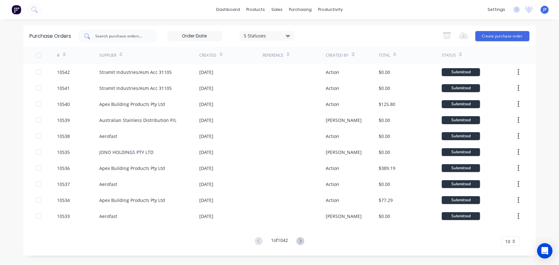
click at [120, 38] on input "text" at bounding box center [121, 36] width 53 height 6
type input "10385"
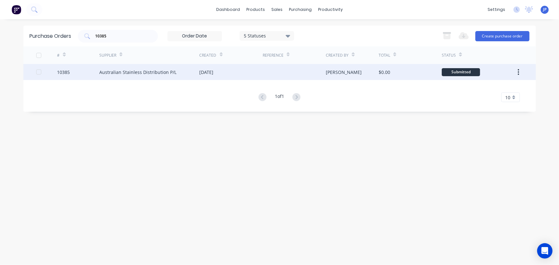
click at [121, 71] on div "Australian Stainless Distribution P/L" at bounding box center [137, 72] width 77 height 7
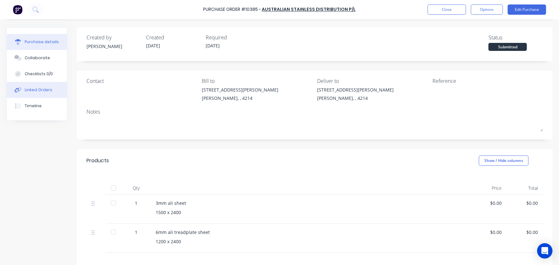
click at [42, 90] on div "Linked Orders" at bounding box center [39, 90] width 28 height 6
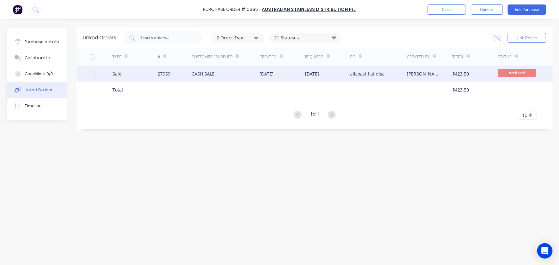
click at [169, 79] on div "27959" at bounding box center [175, 74] width 34 height 16
